Goal: Task Accomplishment & Management: Use online tool/utility

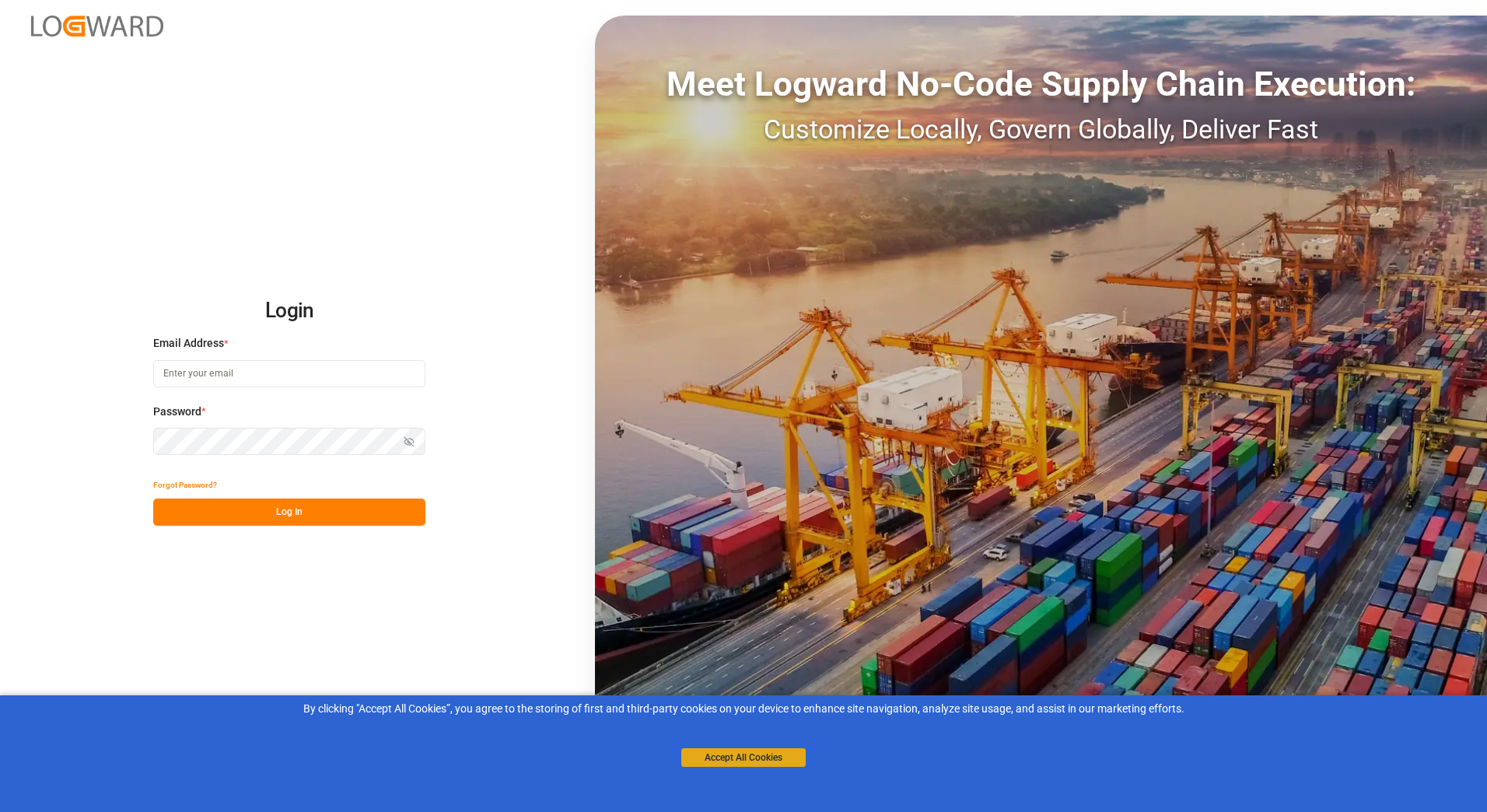
type input "[PERSON_NAME][EMAIL_ADDRESS][PERSON_NAME][DOMAIN_NAME]"
click at [733, 758] on button "Accept All Cookies" at bounding box center [743, 757] width 125 height 18
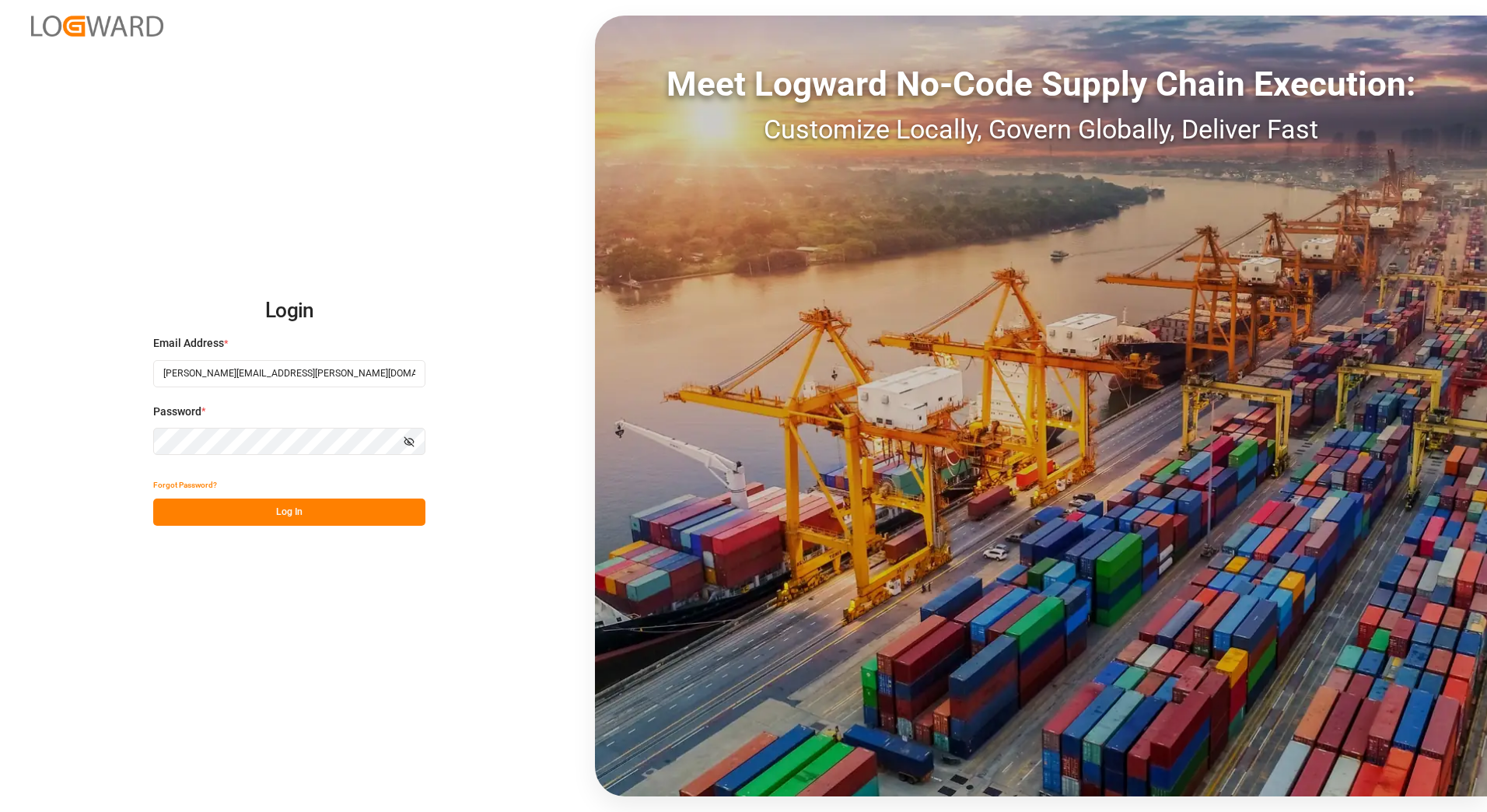
click at [291, 511] on button "Log In" at bounding box center [290, 512] width 272 height 27
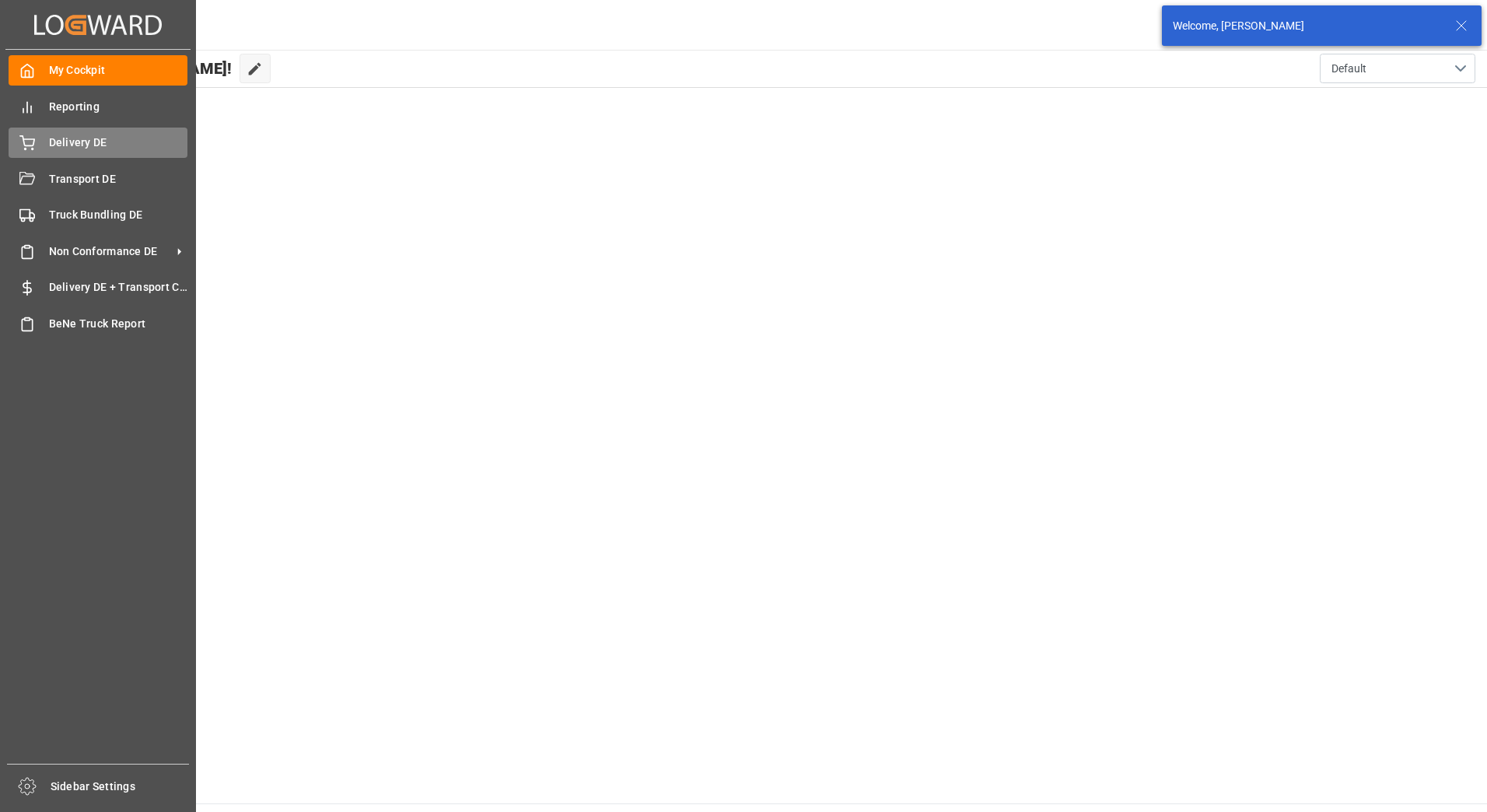
click at [65, 138] on span "Delivery DE" at bounding box center [119, 142] width 140 height 17
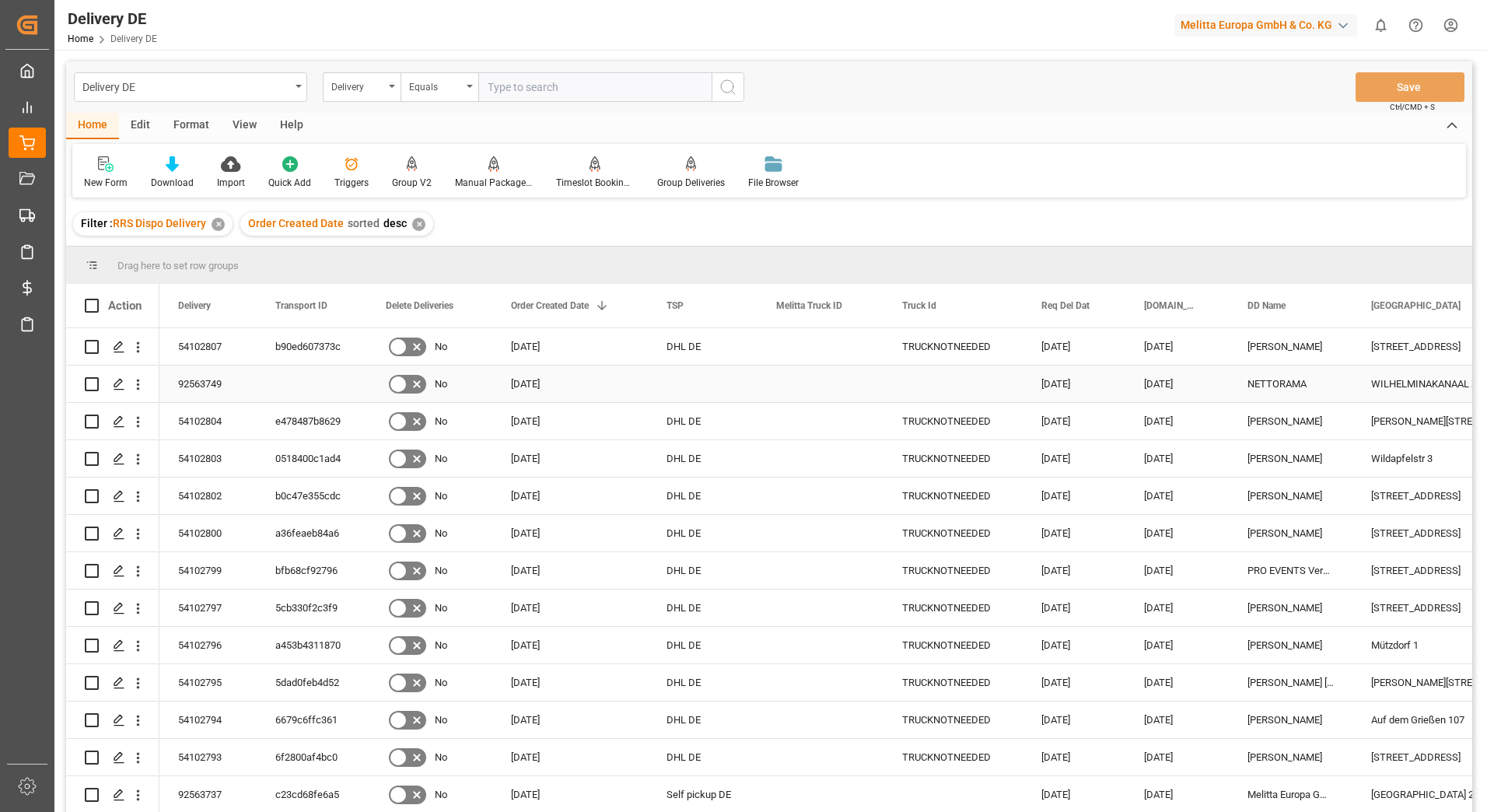
click at [97, 386] on input "Press Space to toggle row selection (unchecked)" at bounding box center [92, 384] width 14 height 14
checkbox input "true"
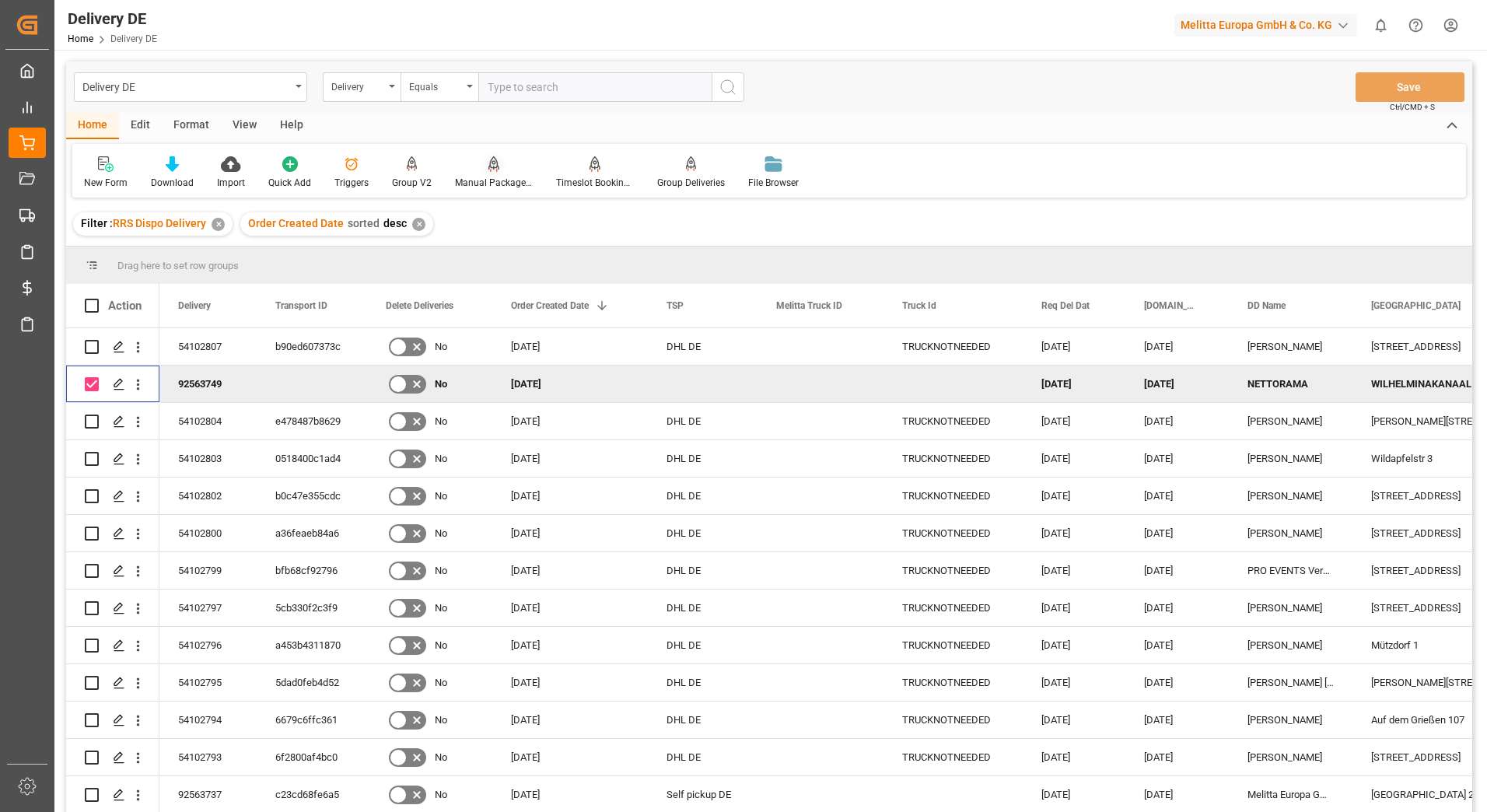
click at [501, 178] on div "Manual Package TypeDetermination" at bounding box center [494, 183] width 78 height 14
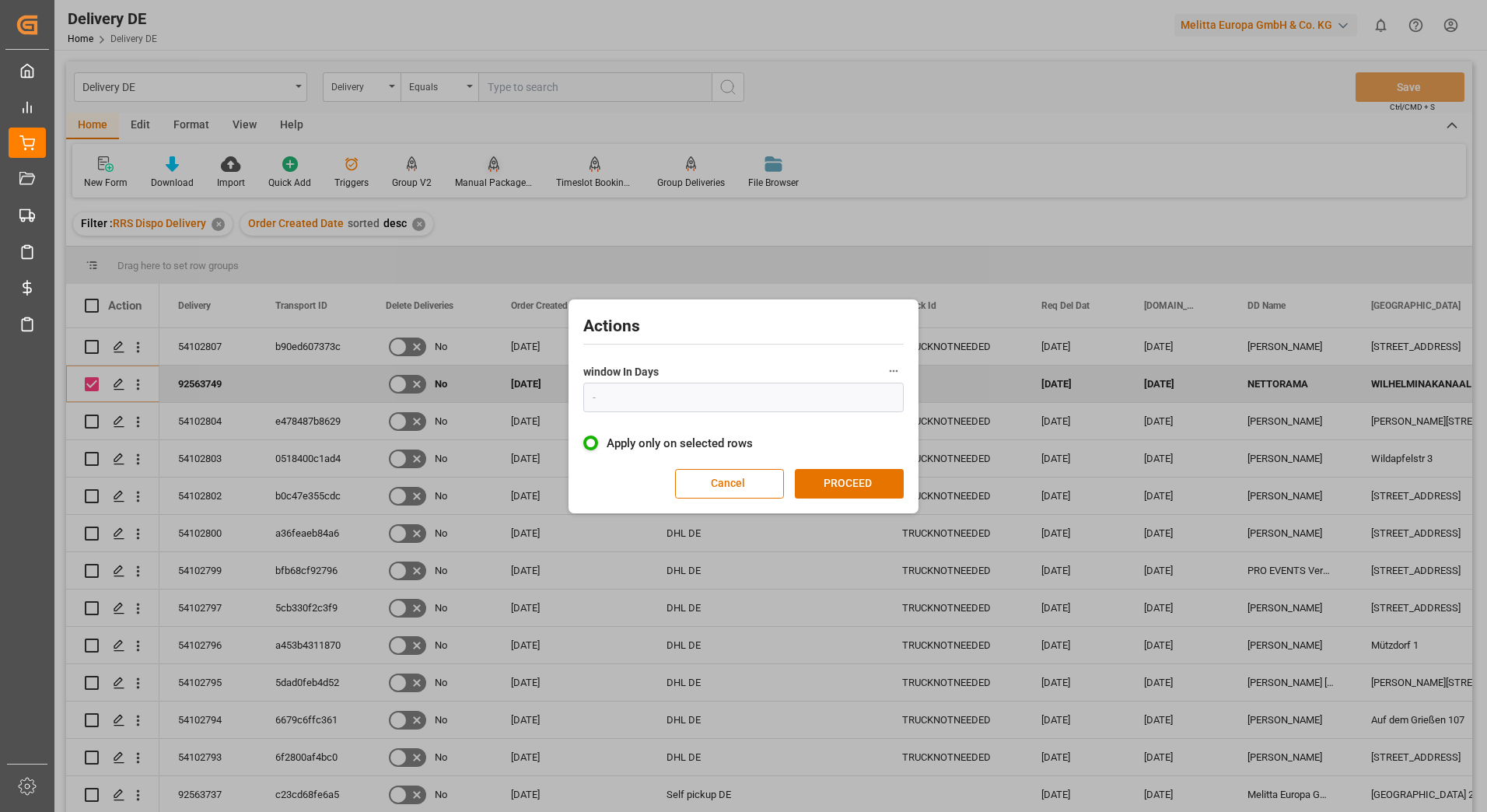
type input "1"
click at [822, 478] on button "PROCEED" at bounding box center [849, 484] width 109 height 30
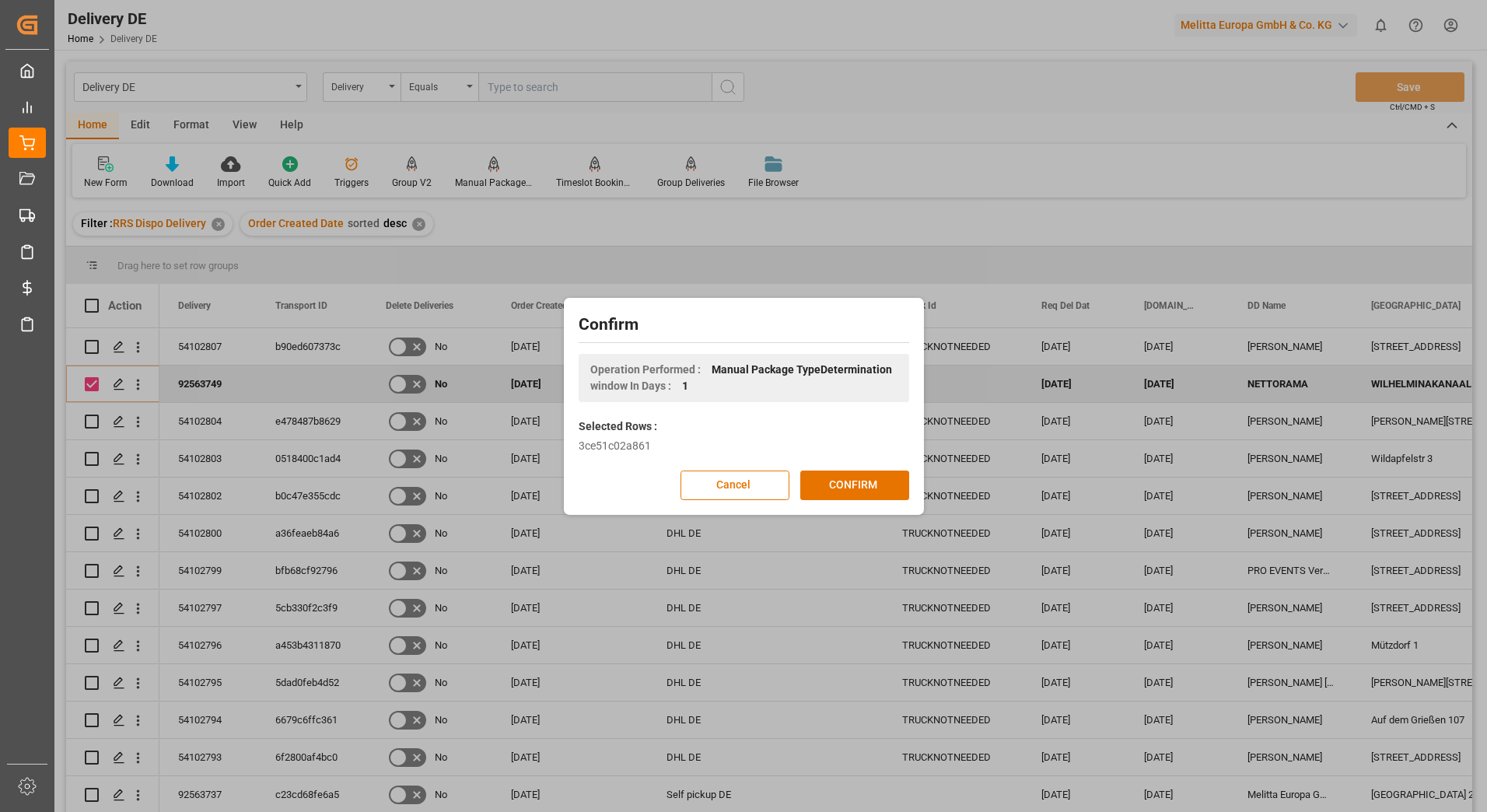
click at [822, 478] on button "CONFIRM" at bounding box center [855, 486] width 109 height 30
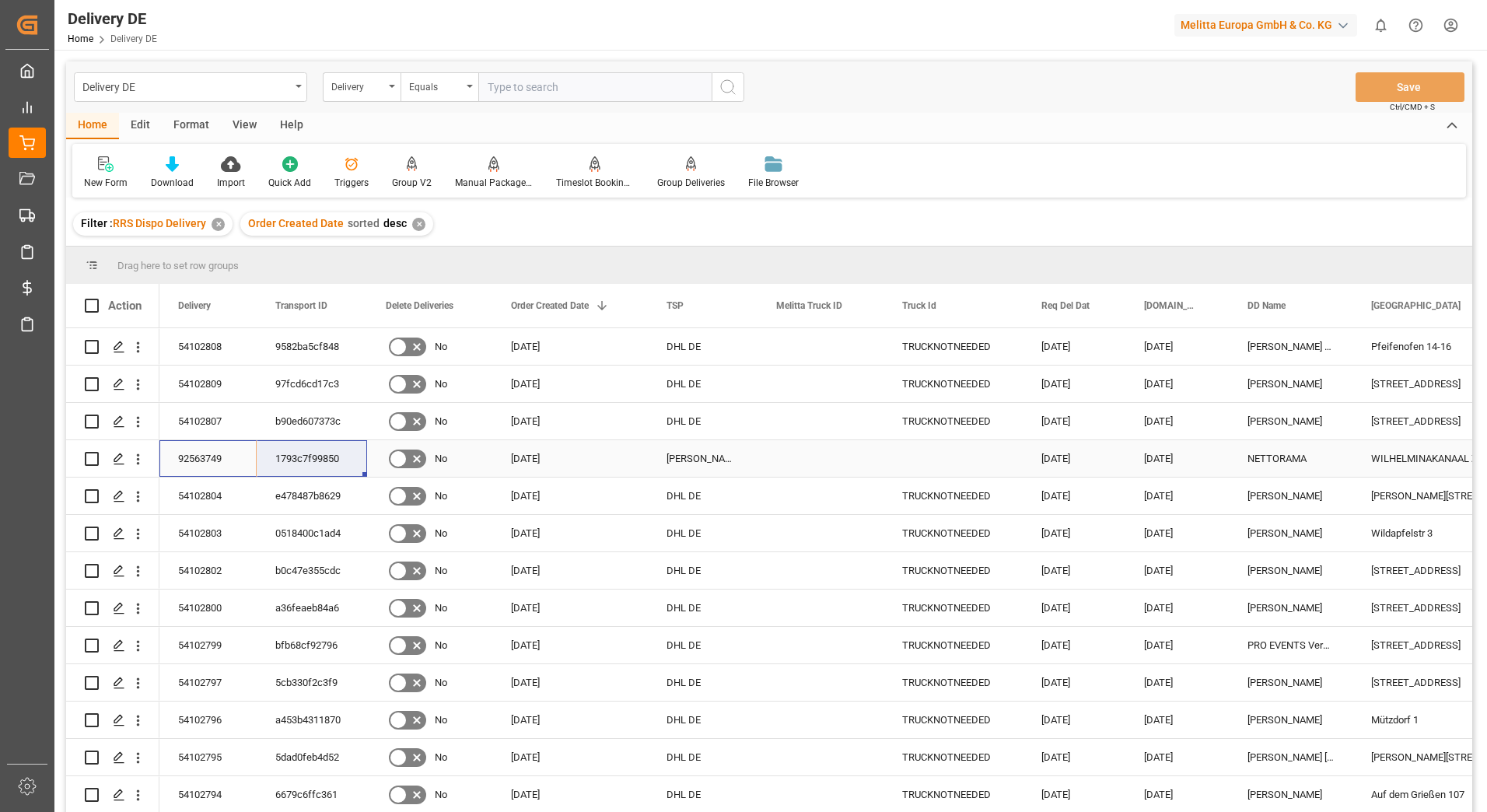
drag, startPoint x: 181, startPoint y: 456, endPoint x: 291, endPoint y: 455, distance: 110.0
